Goal: Task Accomplishment & Management: Check status

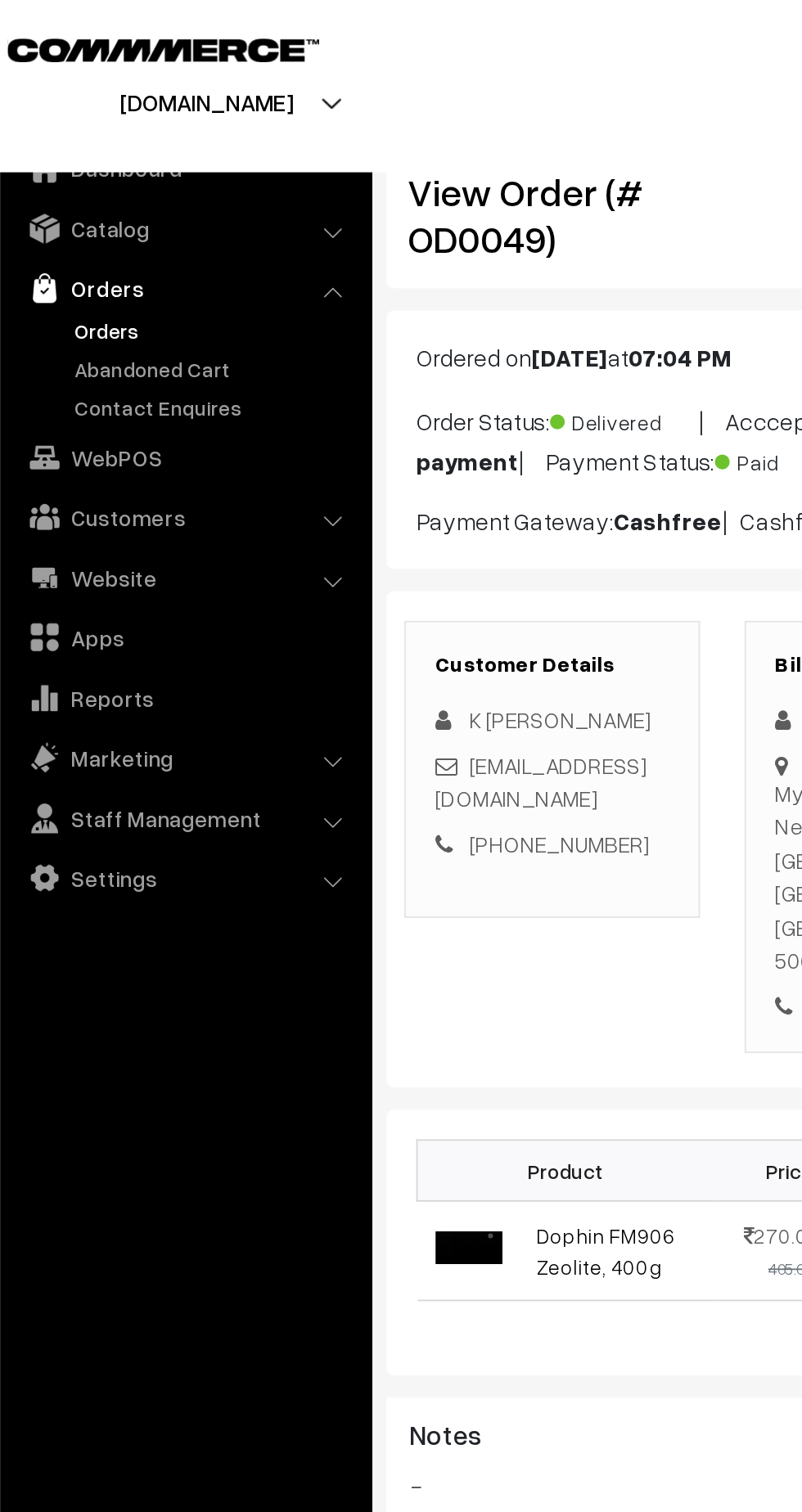
click at [75, 183] on link "Orders" at bounding box center [134, 182] width 162 height 17
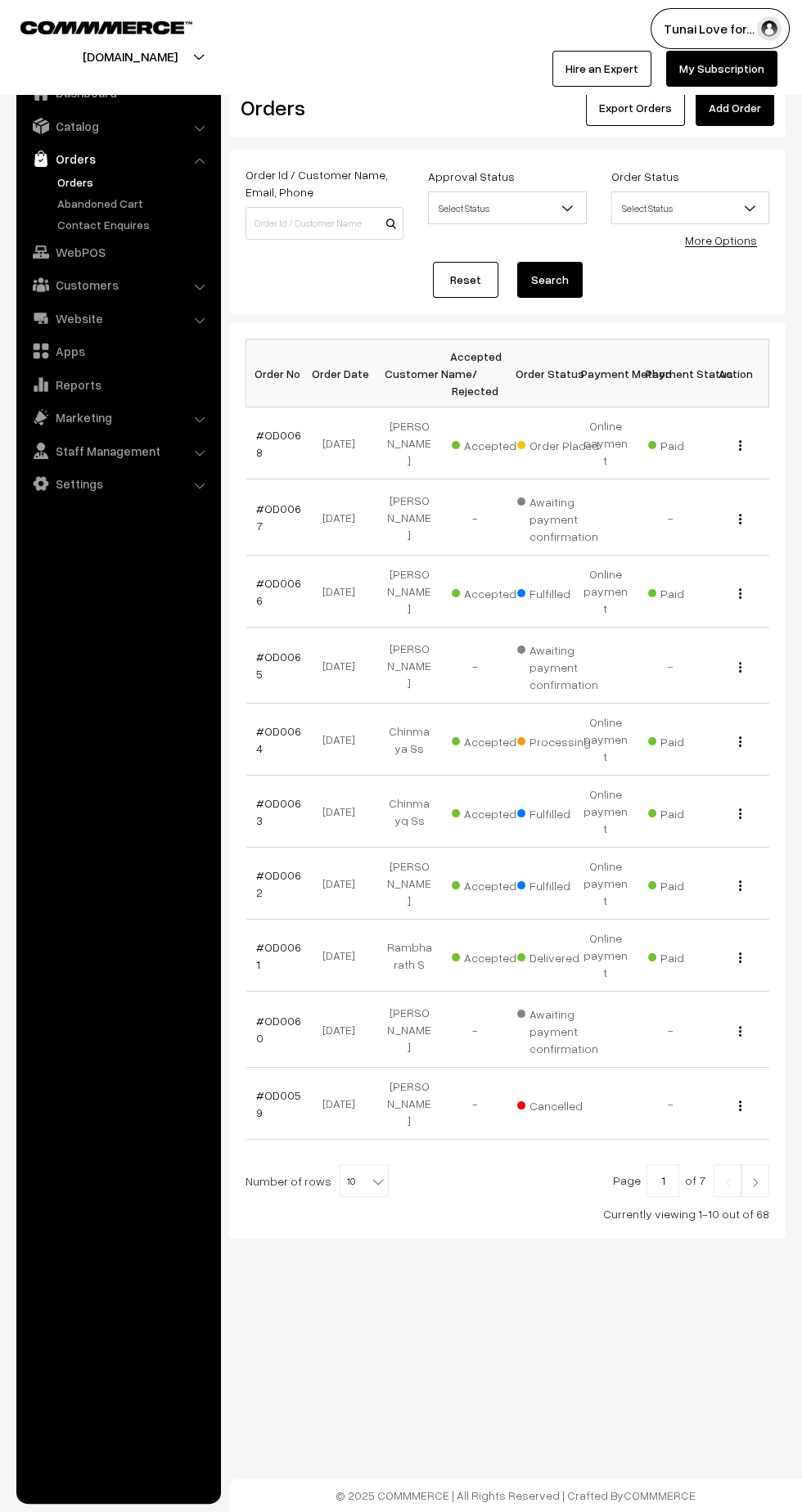
click at [276, 428] on link "#OD0068" at bounding box center [278, 443] width 45 height 31
